Goal: Transaction & Acquisition: Purchase product/service

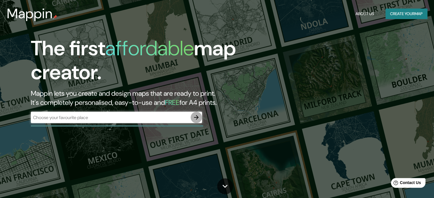
click at [197, 118] on icon "button" at bounding box center [196, 117] width 7 height 7
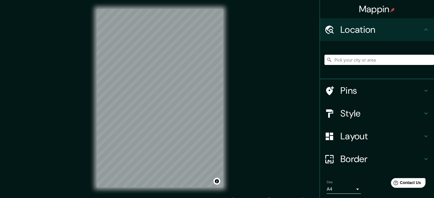
click at [357, 60] on input "Pick your city or area" at bounding box center [379, 60] width 110 height 10
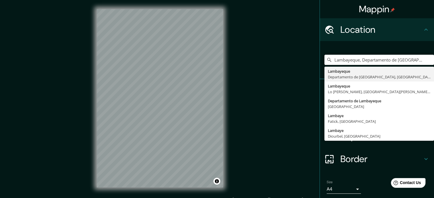
type input "Lambayeque, Departamento de [GEOGRAPHIC_DATA], [GEOGRAPHIC_DATA]"
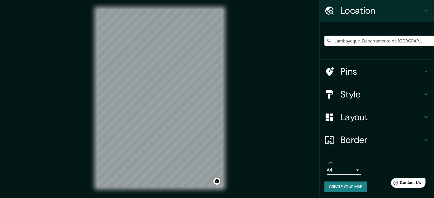
scroll to position [19, 0]
click at [370, 96] on h4 "Style" at bounding box center [381, 93] width 82 height 11
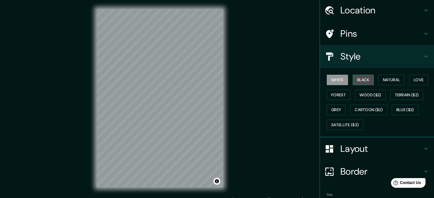
click at [358, 78] on button "Black" at bounding box center [363, 80] width 21 height 11
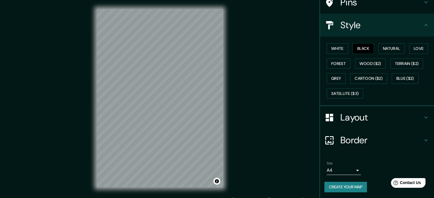
scroll to position [7, 0]
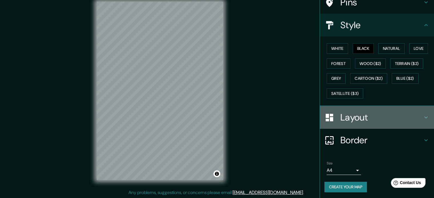
click at [376, 121] on h4 "Layout" at bounding box center [381, 117] width 82 height 11
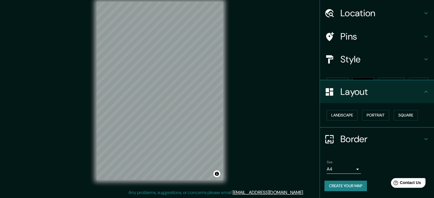
scroll to position [6, 0]
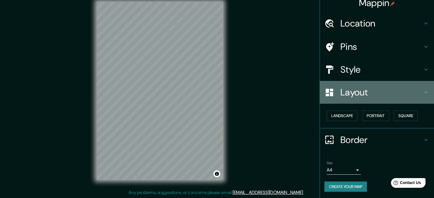
click at [384, 99] on div "Layout" at bounding box center [377, 92] width 114 height 23
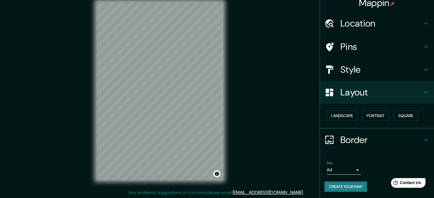
click at [338, 186] on button "Create your map" at bounding box center [345, 187] width 42 height 11
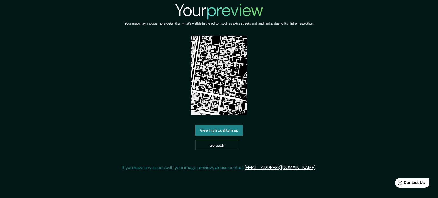
click at [228, 130] on link "View high quality map" at bounding box center [219, 130] width 48 height 11
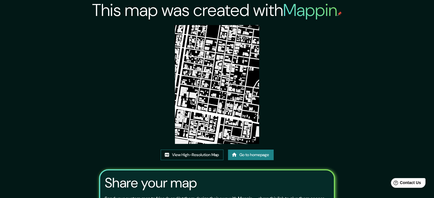
click at [204, 151] on link "View High-Resolution Map" at bounding box center [192, 155] width 63 height 11
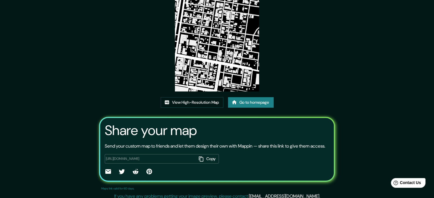
scroll to position [63, 0]
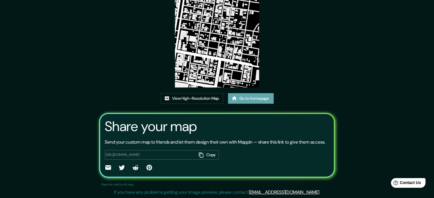
click at [247, 93] on link "Go to homepage" at bounding box center [251, 98] width 46 height 11
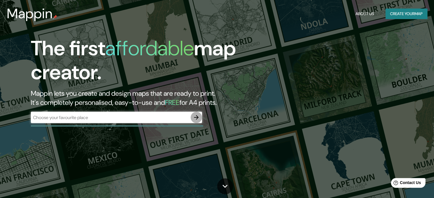
click at [196, 121] on icon "button" at bounding box center [196, 117] width 7 height 7
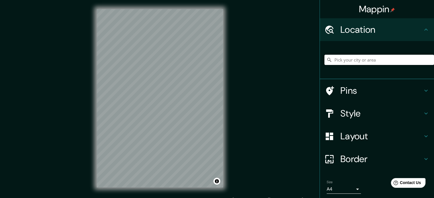
click at [348, 55] on input "Pick your city or area" at bounding box center [379, 60] width 110 height 10
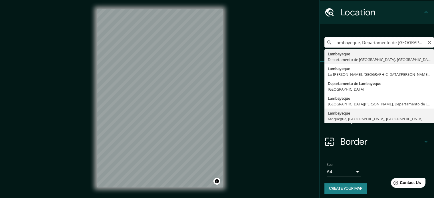
scroll to position [19, 0]
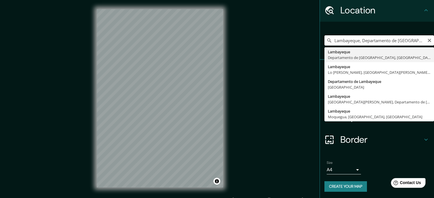
type input "Lambayeque, Departamento de [GEOGRAPHIC_DATA], [GEOGRAPHIC_DATA]"
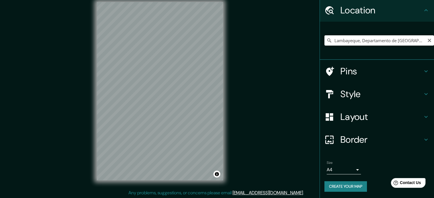
scroll to position [7, 0]
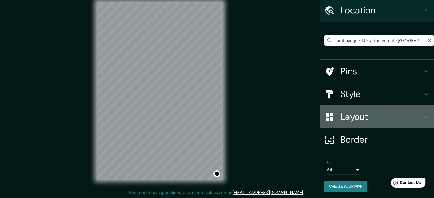
click at [345, 116] on h4 "Layout" at bounding box center [381, 116] width 82 height 11
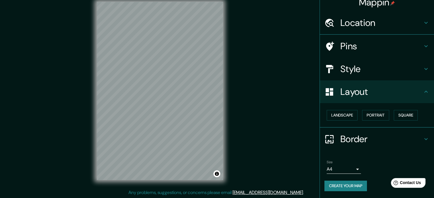
scroll to position [6, 0]
click at [380, 94] on h4 "Layout" at bounding box center [381, 92] width 82 height 11
click at [359, 73] on h4 "Style" at bounding box center [381, 69] width 82 height 11
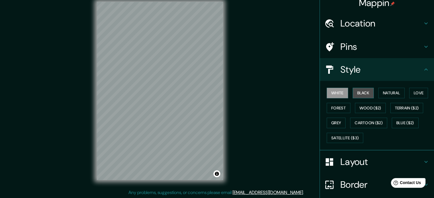
click at [359, 92] on button "Black" at bounding box center [363, 93] width 21 height 11
